Goal: Task Accomplishment & Management: Manage account settings

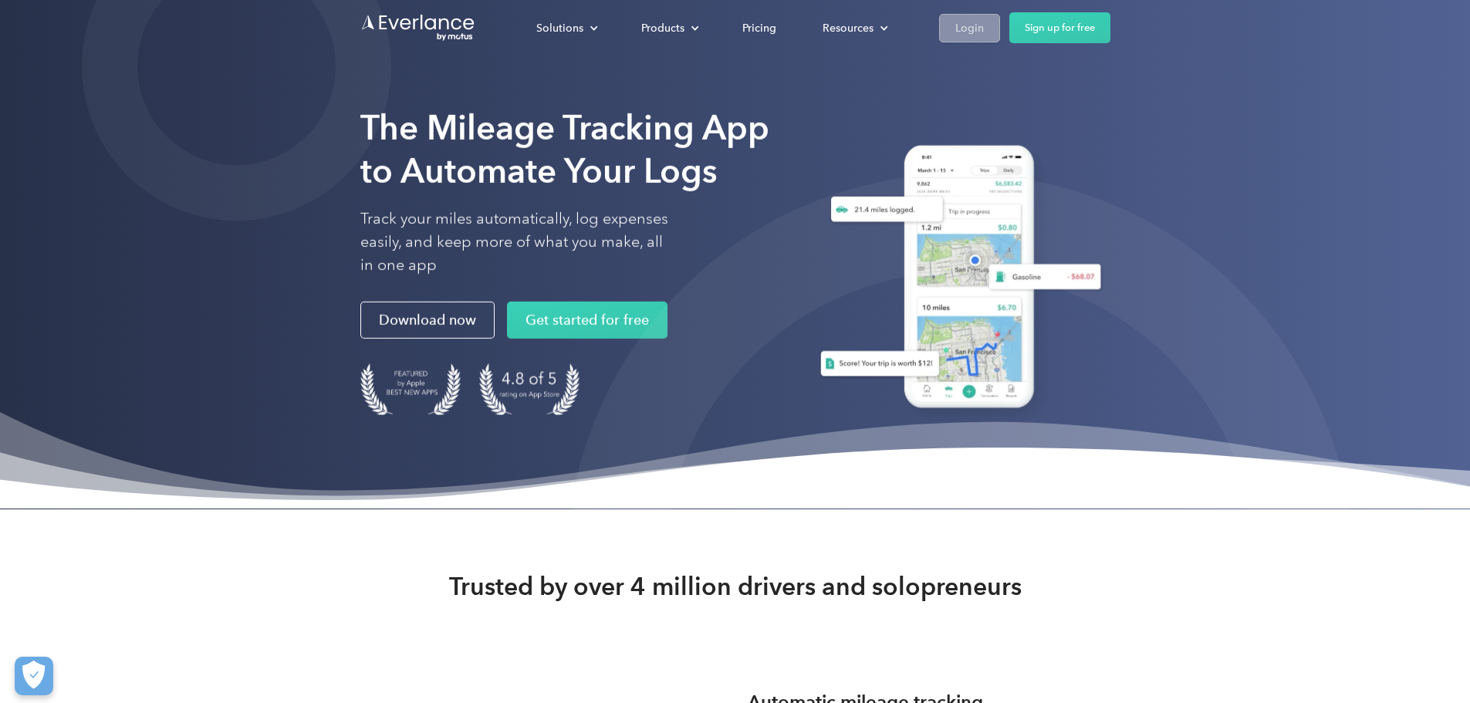
click at [984, 29] on div "Login" at bounding box center [969, 28] width 29 height 19
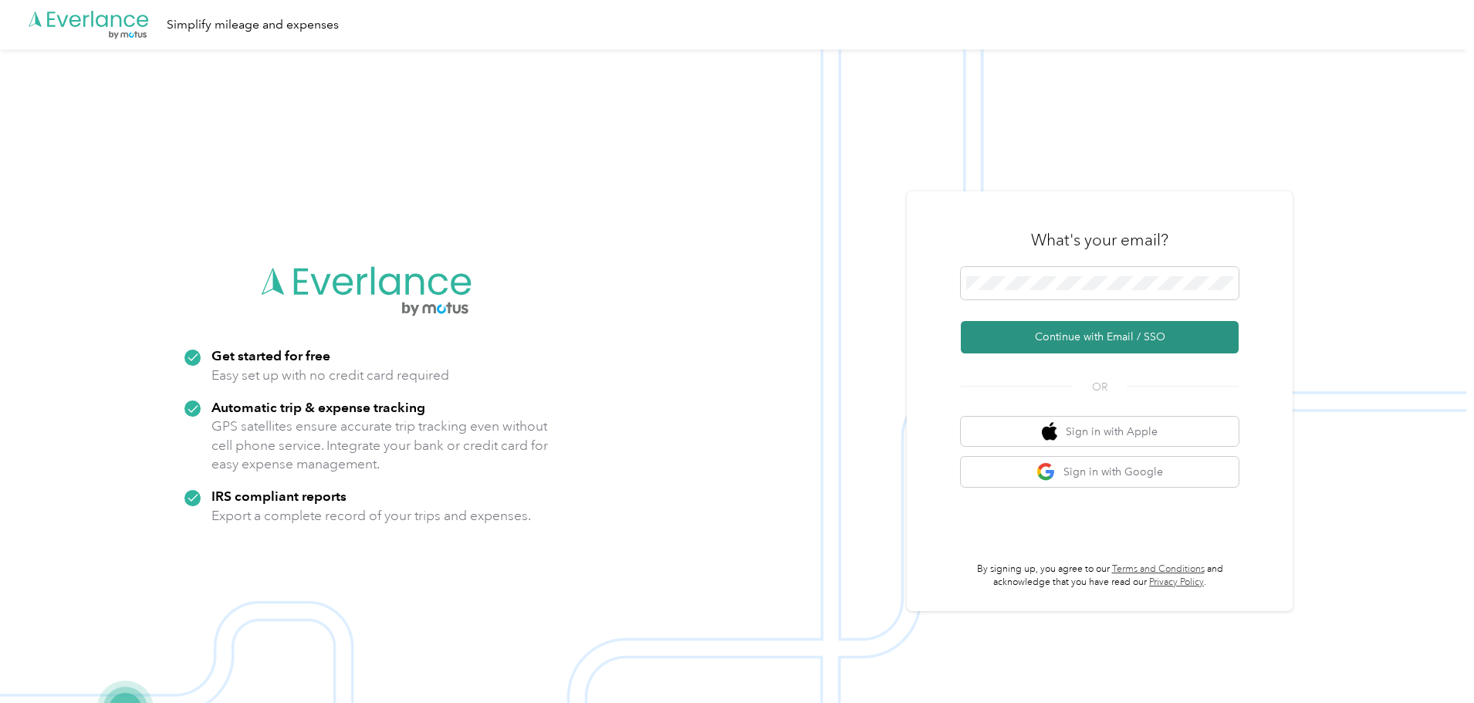
click at [1142, 338] on button "Continue with Email / SSO" at bounding box center [1100, 337] width 278 height 32
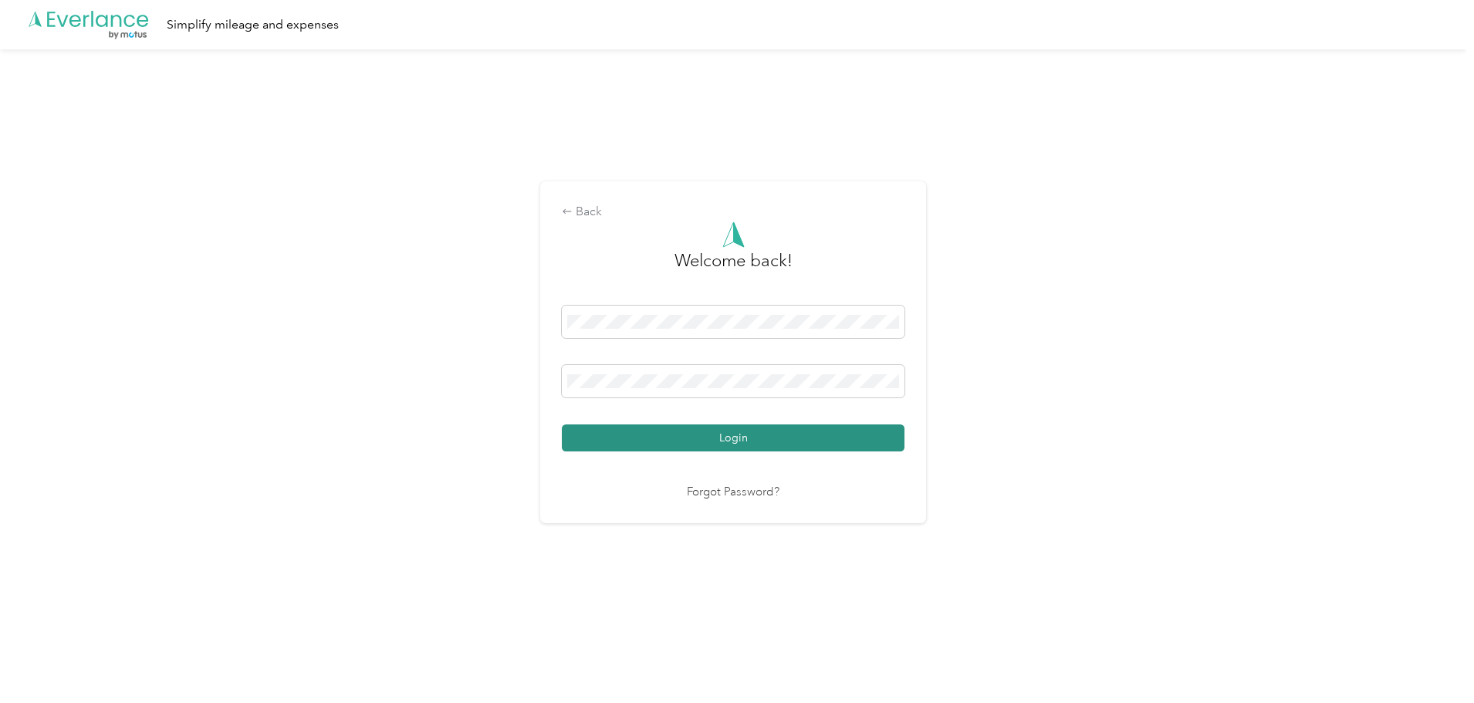
click at [729, 435] on button "Login" at bounding box center [733, 437] width 343 height 27
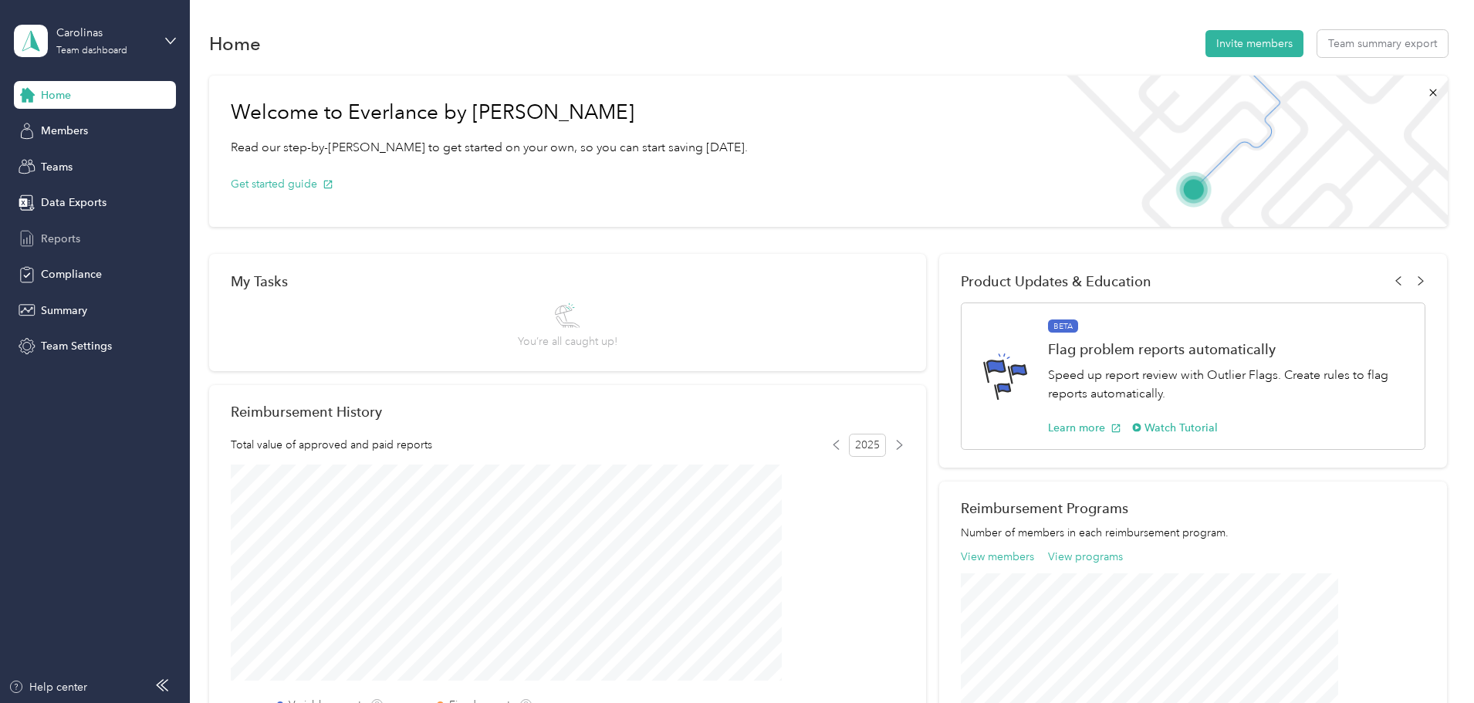
click at [66, 232] on span "Reports" at bounding box center [60, 239] width 39 height 16
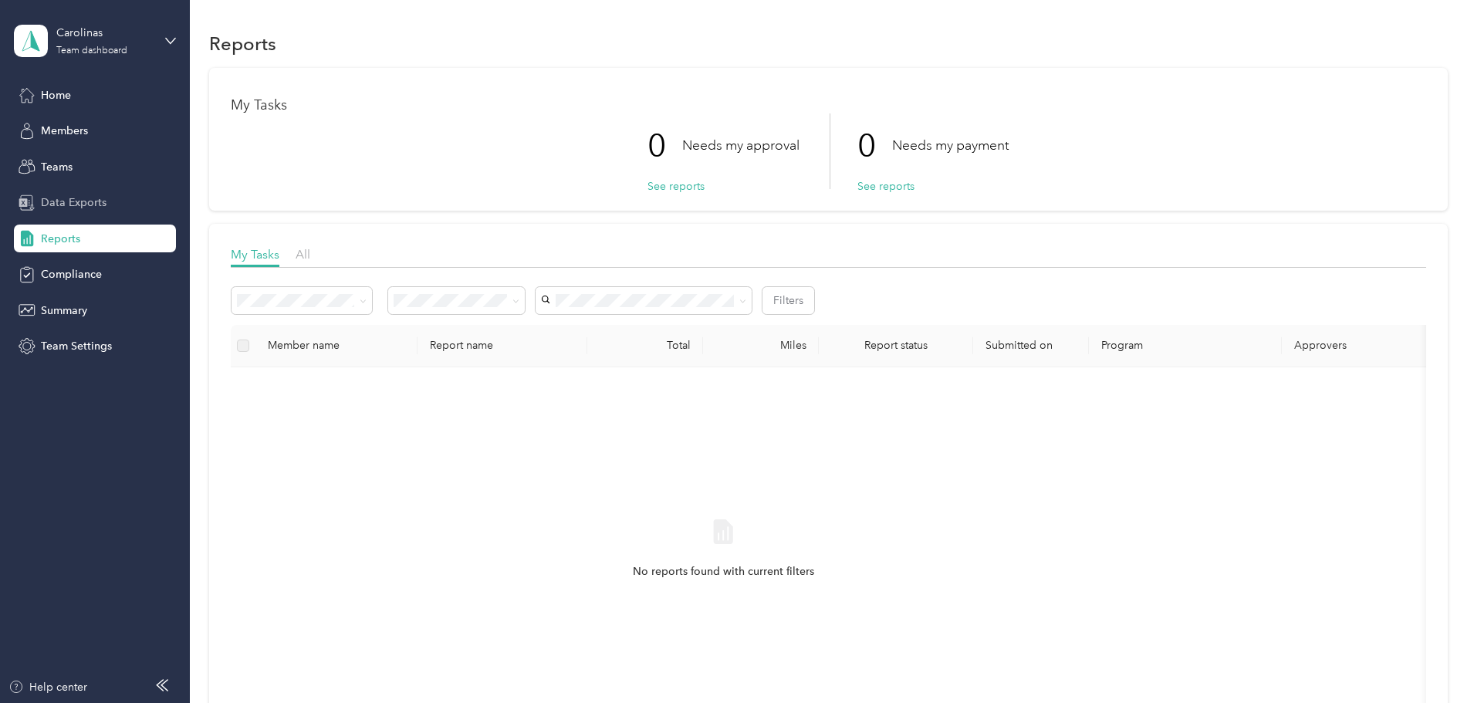
click at [62, 202] on span "Data Exports" at bounding box center [74, 202] width 66 height 16
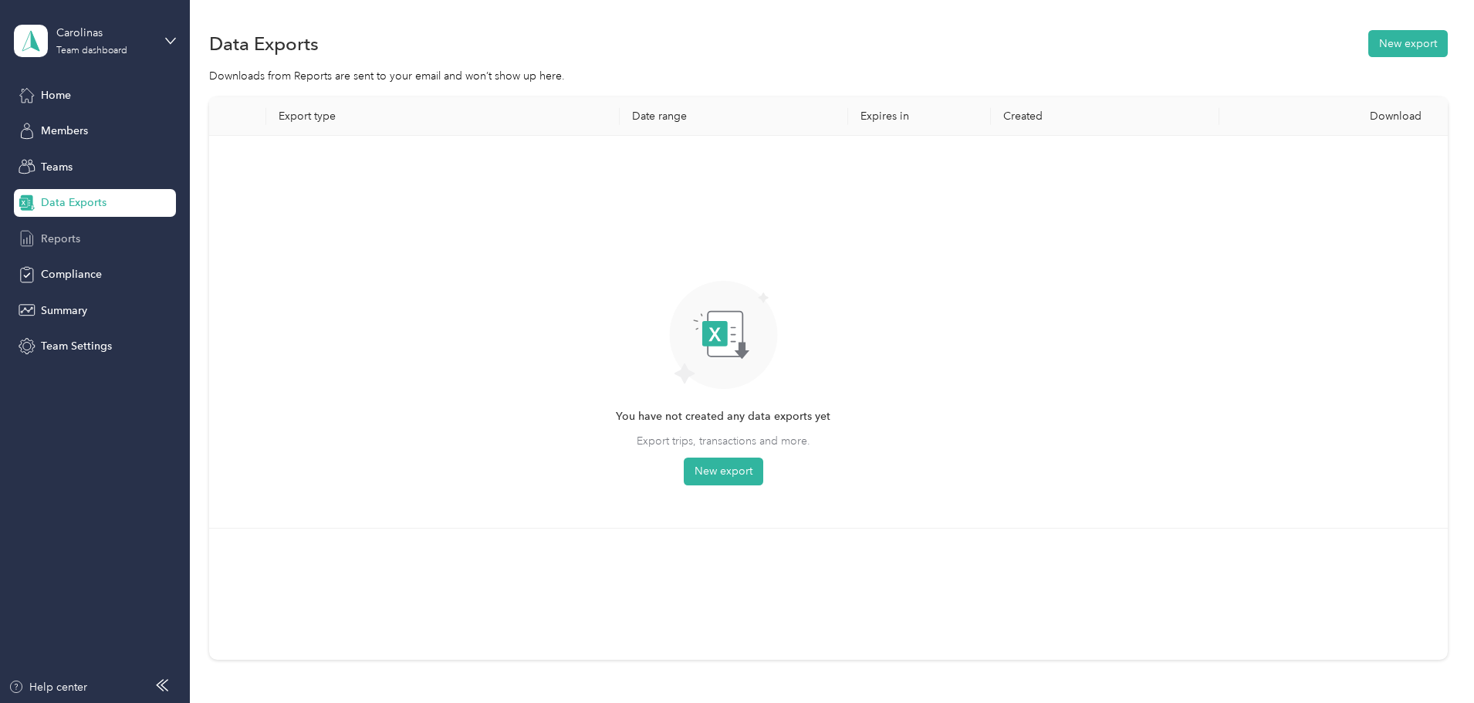
click at [54, 242] on span "Reports" at bounding box center [60, 239] width 39 height 16
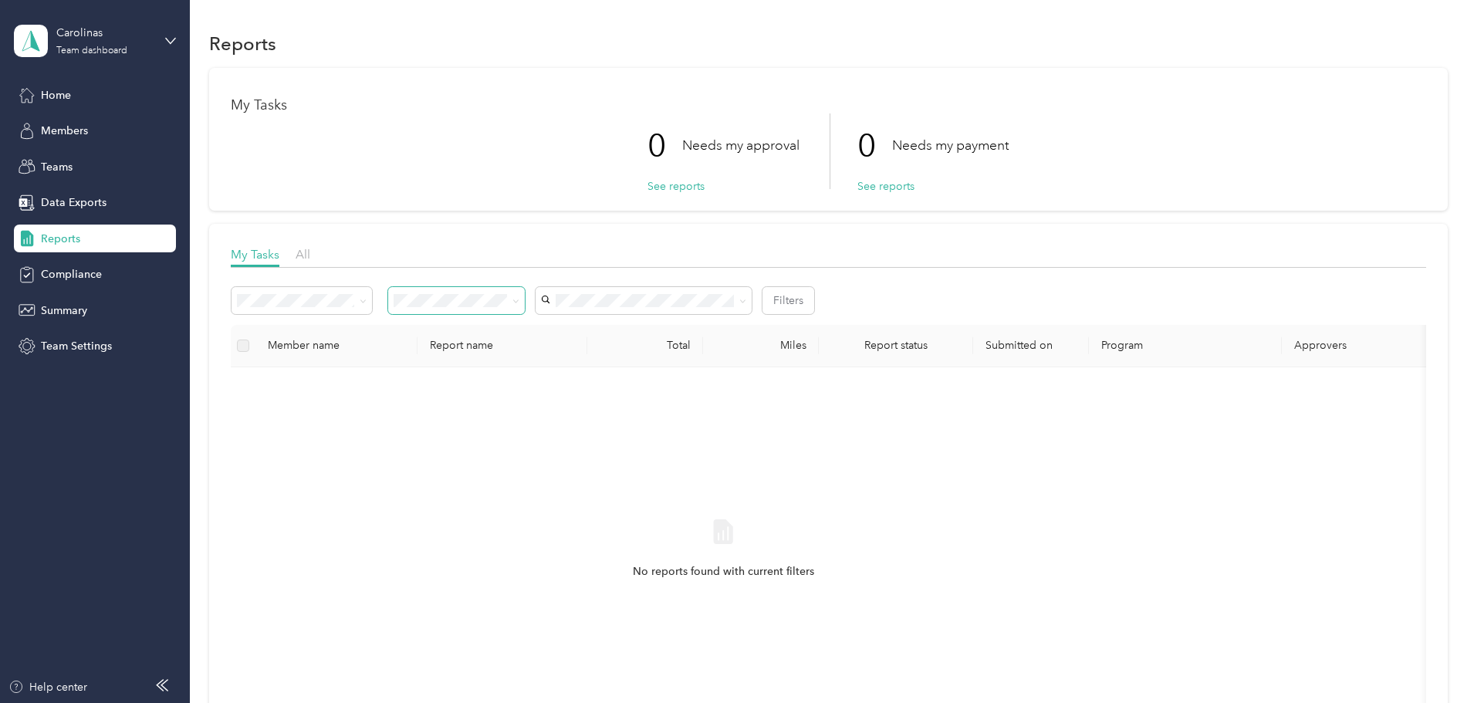
click at [518, 302] on icon at bounding box center [515, 300] width 5 height 3
click at [780, 401] on div "No reports found with current filters" at bounding box center [723, 563] width 961 height 367
click at [310, 256] on span "All" at bounding box center [303, 254] width 15 height 15
